Goal: Navigation & Orientation: Find specific page/section

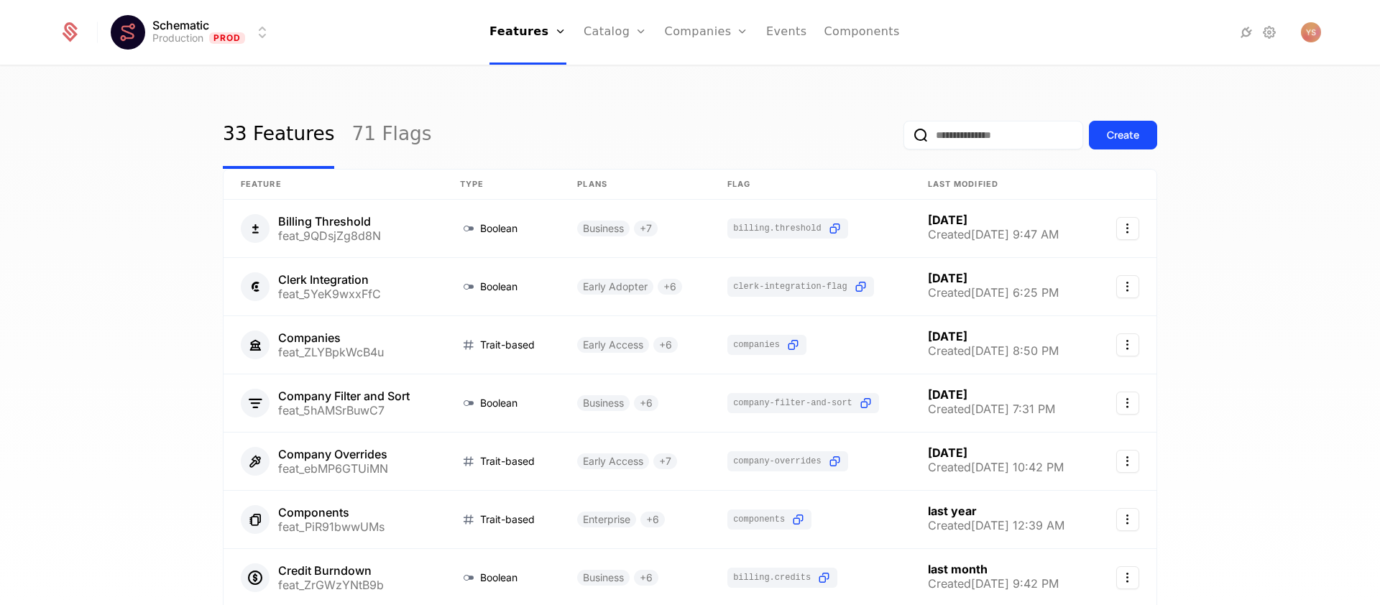
click at [1247, 30] on icon at bounding box center [1245, 32] width 17 height 17
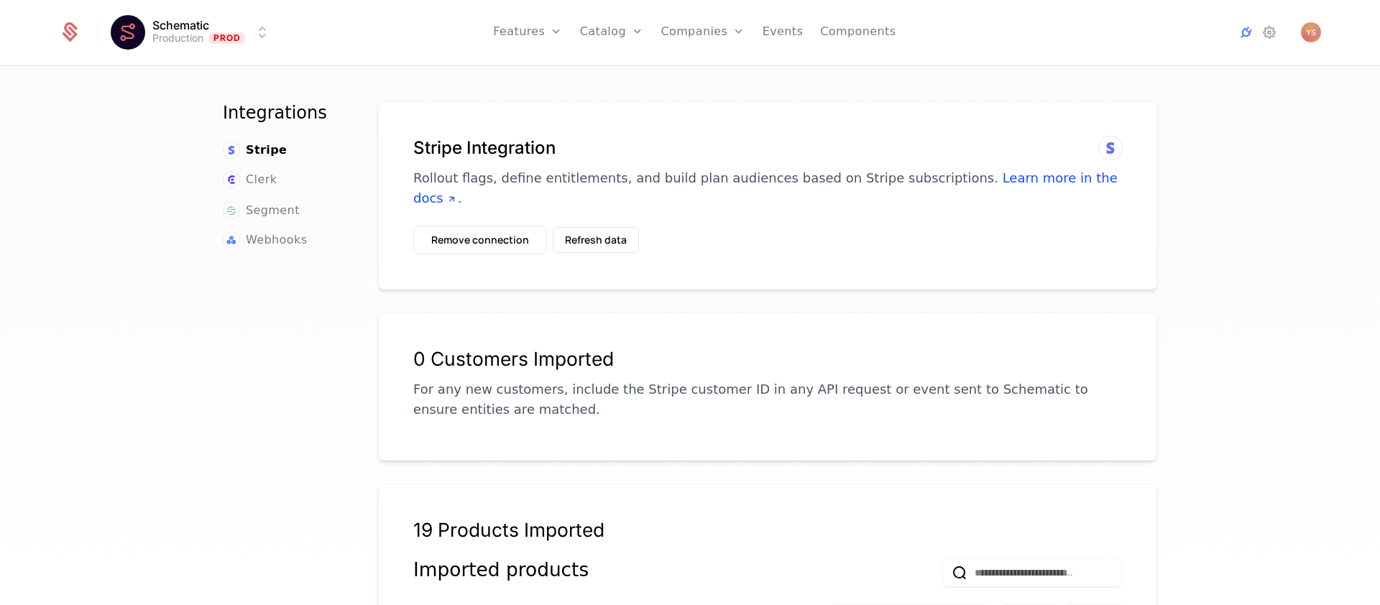
click at [1273, 33] on icon at bounding box center [1268, 32] width 17 height 17
